Goal: Book appointment/travel/reservation

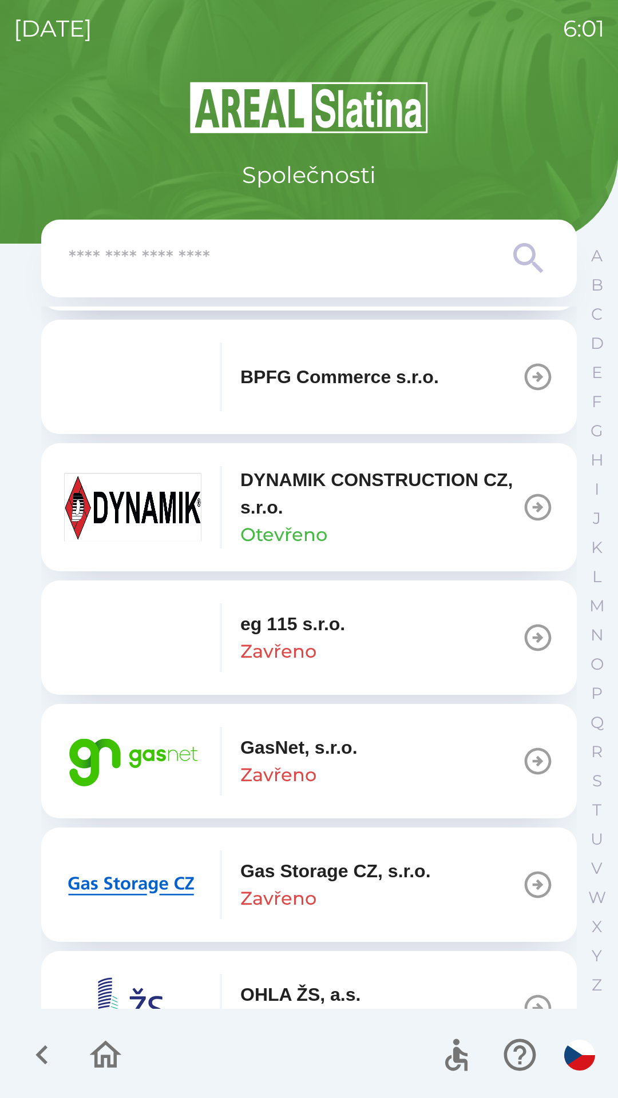
scroll to position [497, 0]
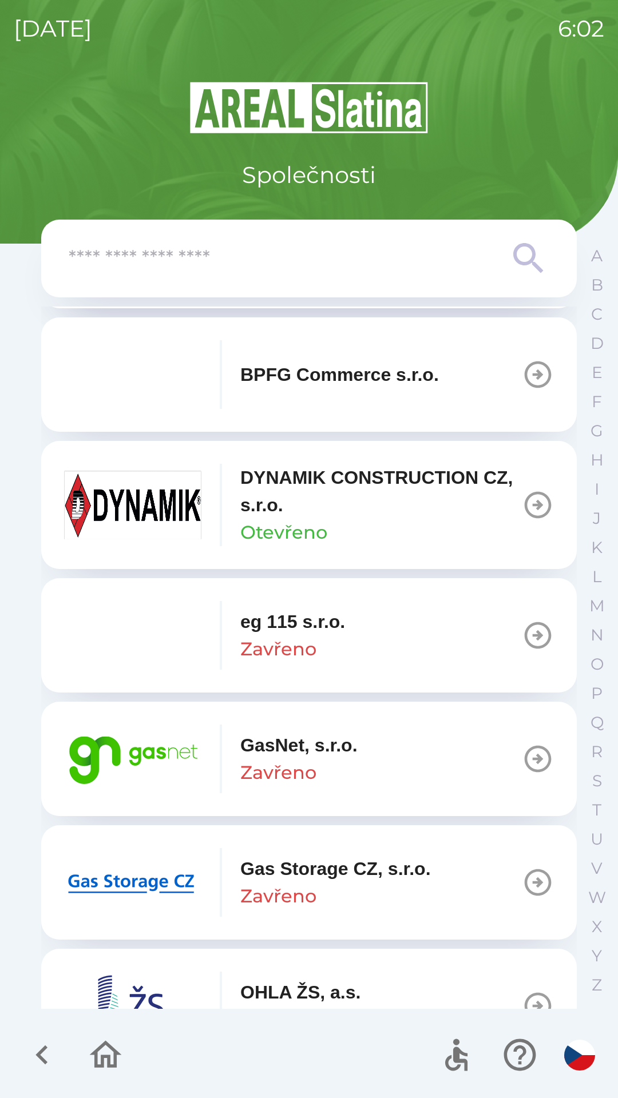
click at [525, 751] on icon "button" at bounding box center [538, 759] width 32 height 32
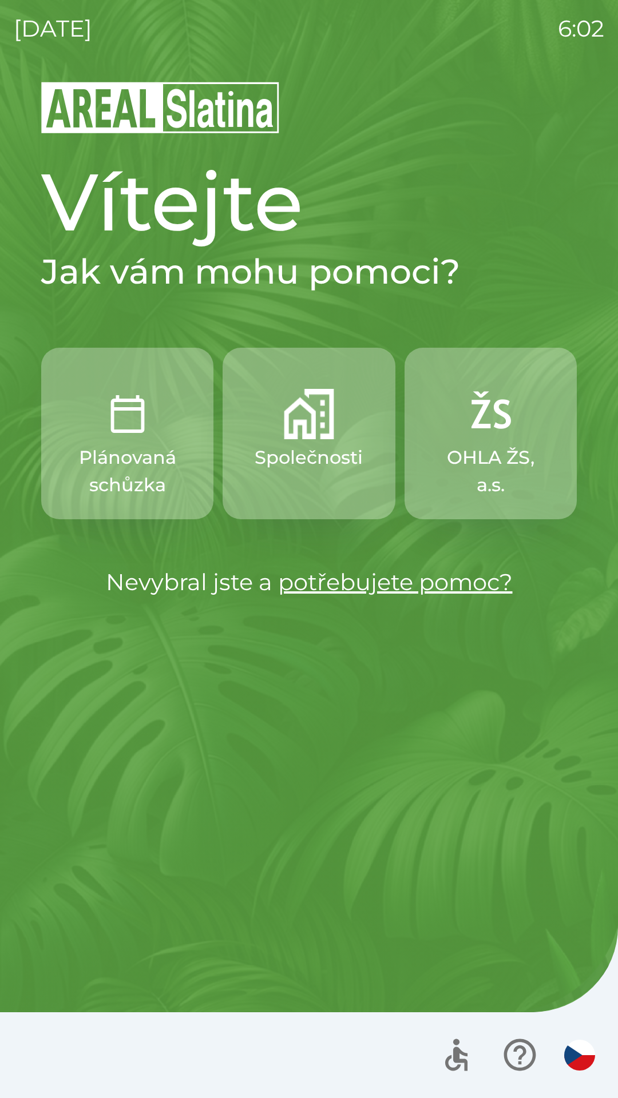
click at [311, 423] on img "button" at bounding box center [309, 414] width 50 height 50
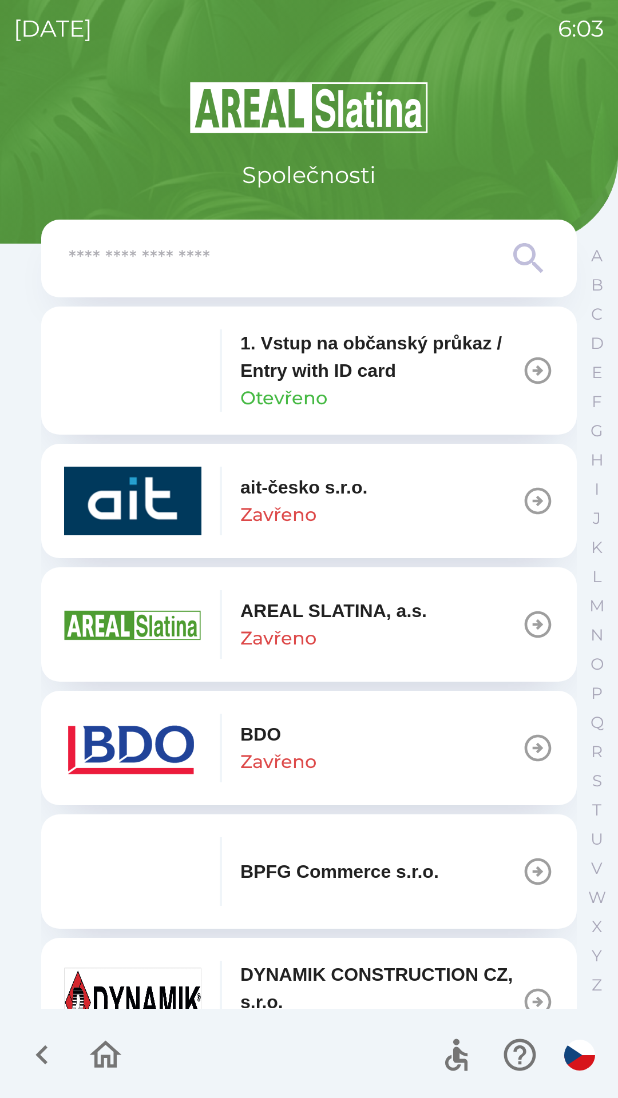
click at [372, 359] on p "1. Vstup na občanský průkaz / Entry with ID card" at bounding box center [380, 357] width 281 height 55
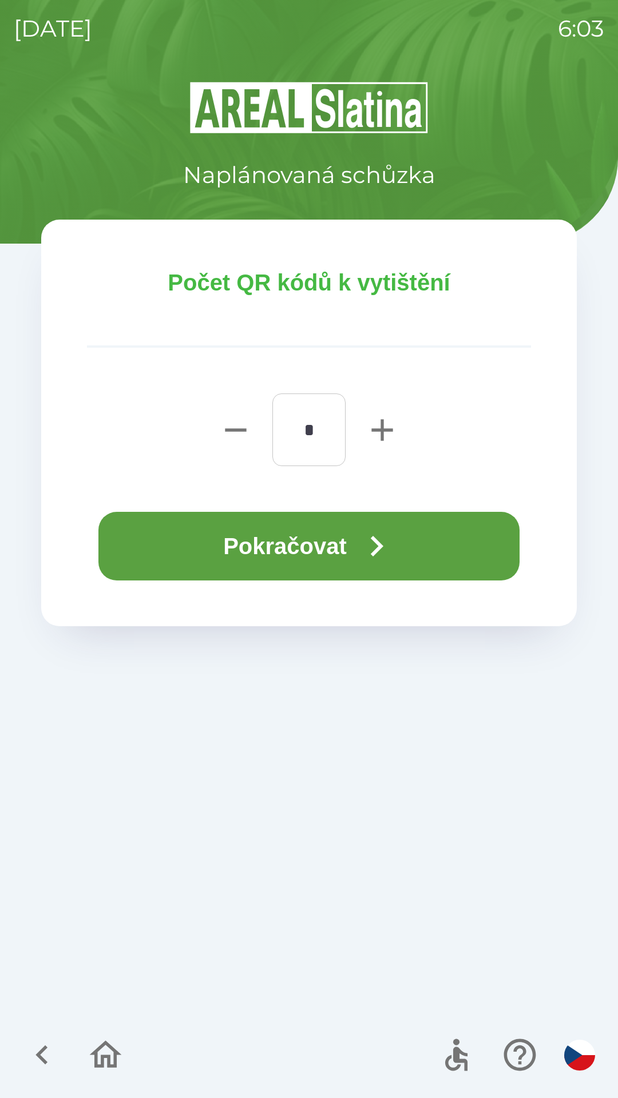
click at [372, 551] on icon "button" at bounding box center [376, 546] width 41 height 41
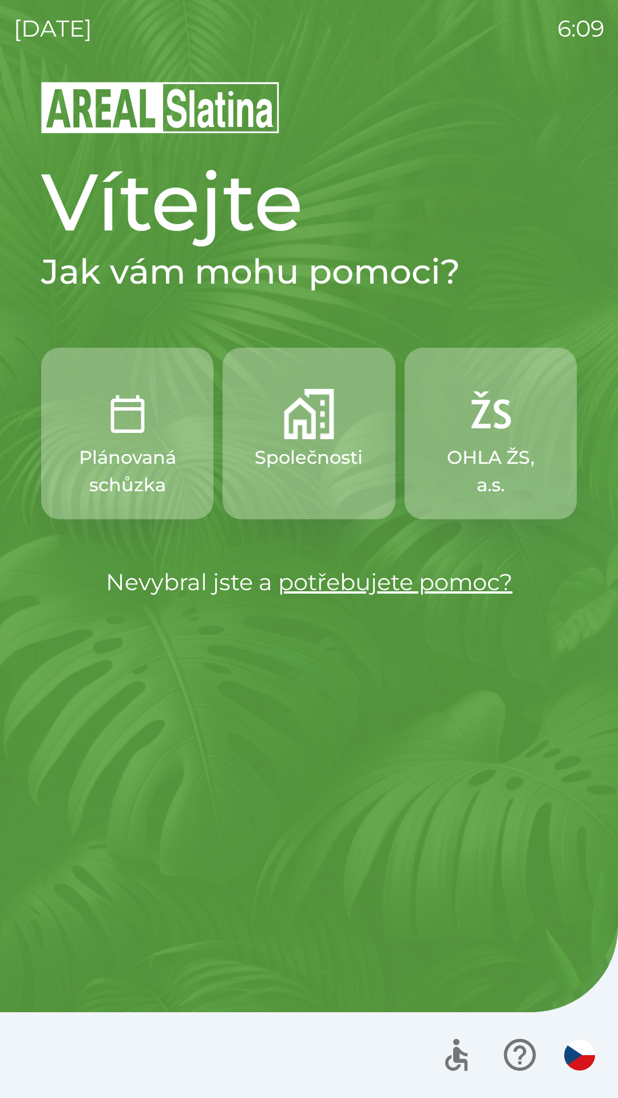
click at [280, 428] on button "Společnosti" at bounding box center [309, 434] width 172 height 172
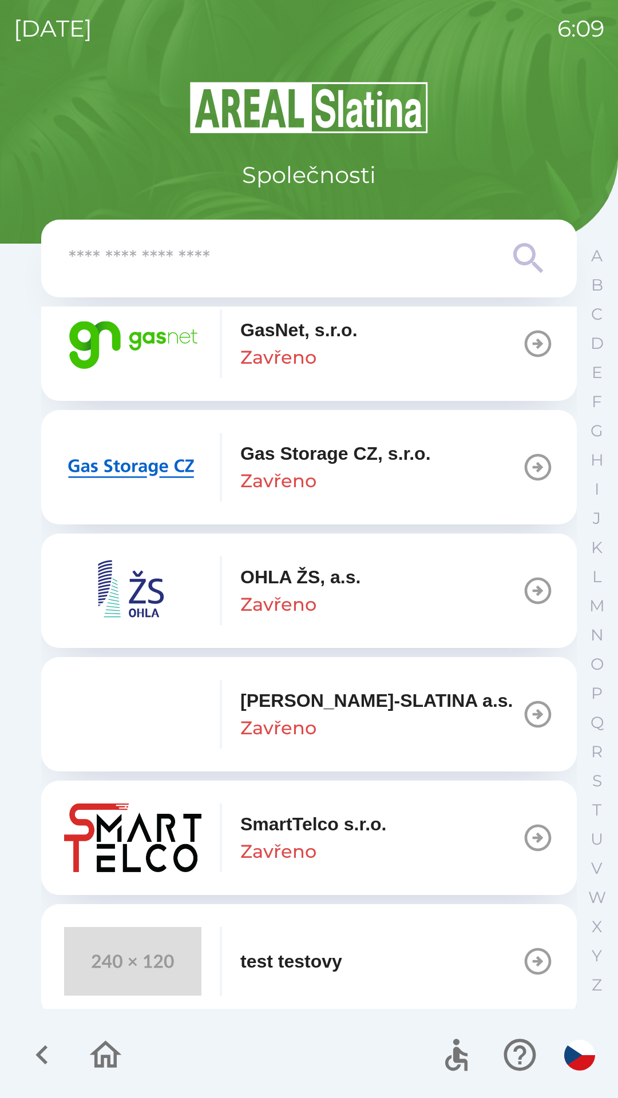
scroll to position [922, 0]
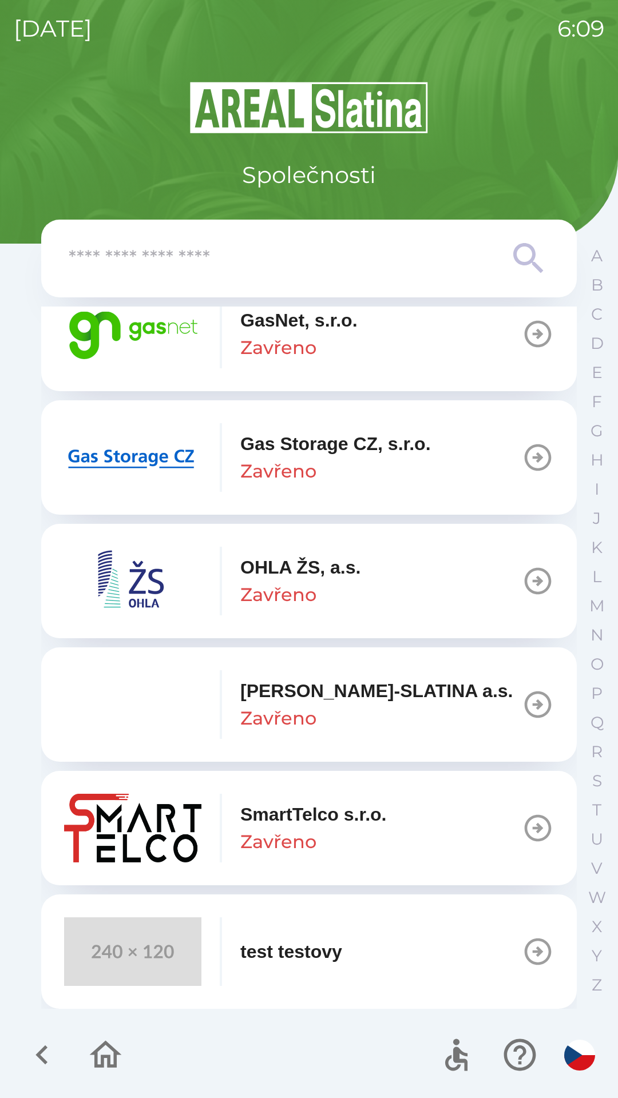
click at [102, 1042] on icon "button" at bounding box center [105, 1055] width 38 height 38
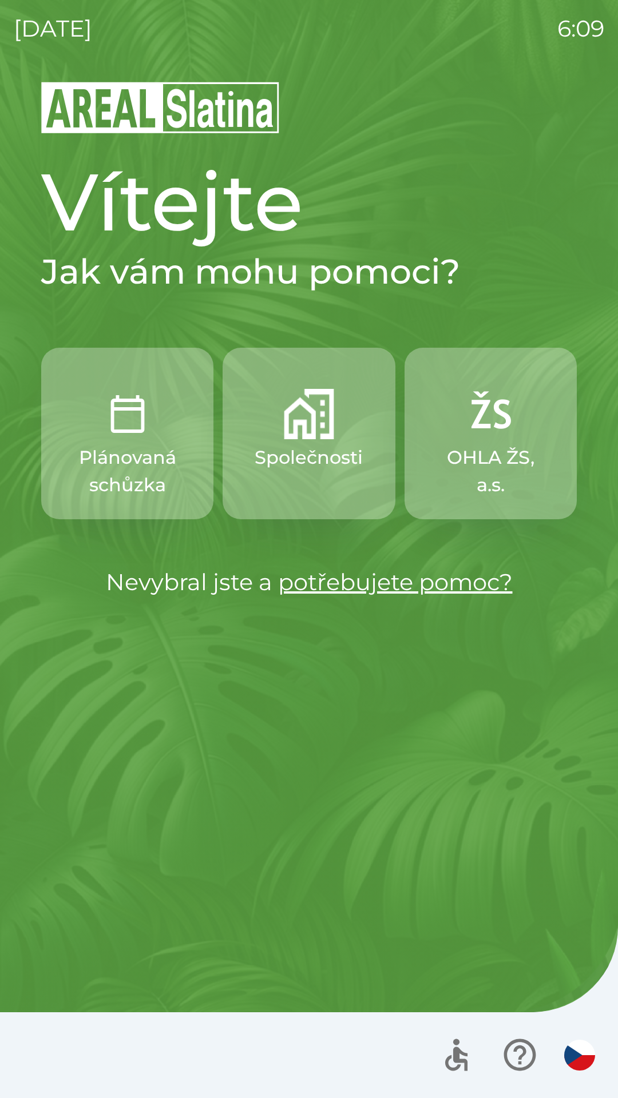
click at [301, 447] on p "Společnosti" at bounding box center [309, 457] width 108 height 27
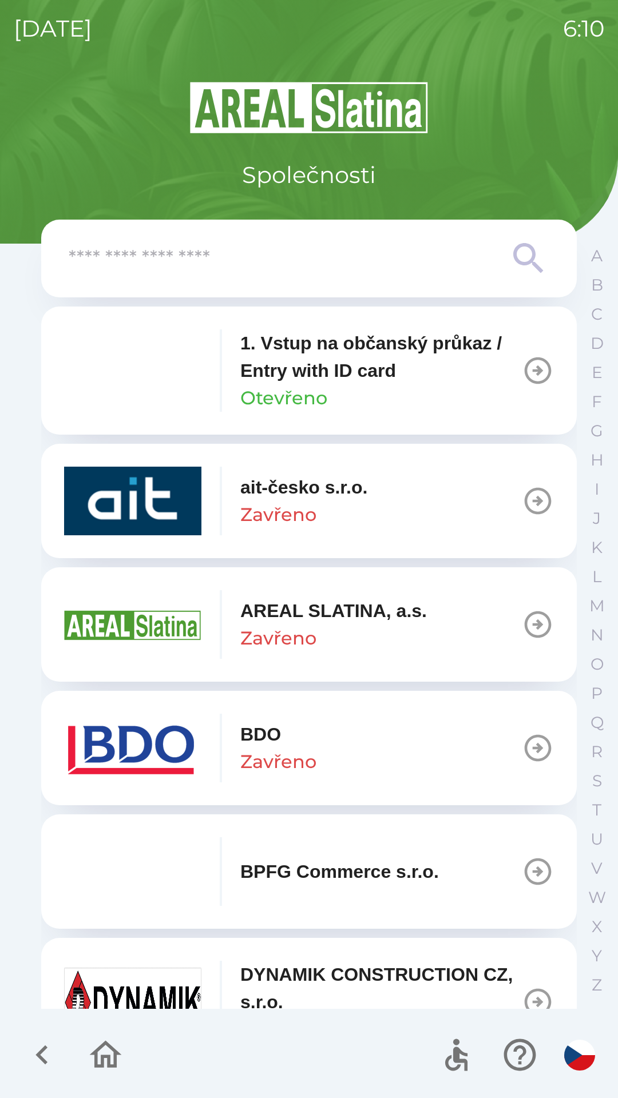
click at [101, 1053] on icon "button" at bounding box center [105, 1055] width 38 height 38
